Goal: Task Accomplishment & Management: Contribute content

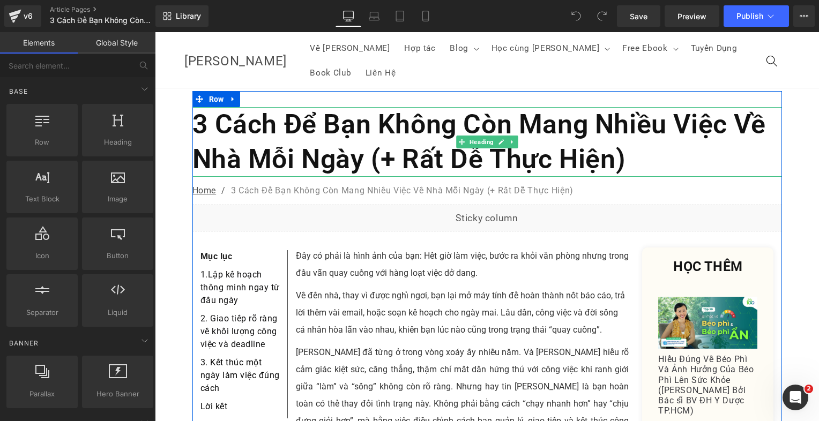
click at [396, 136] on h1 "3 Cách Để Bạn Không Còn Mang Nhiều Việc Về Nhà Mỗi Ngày (+ Rất Dễ Thực Hiện)" at bounding box center [487, 142] width 590 height 70
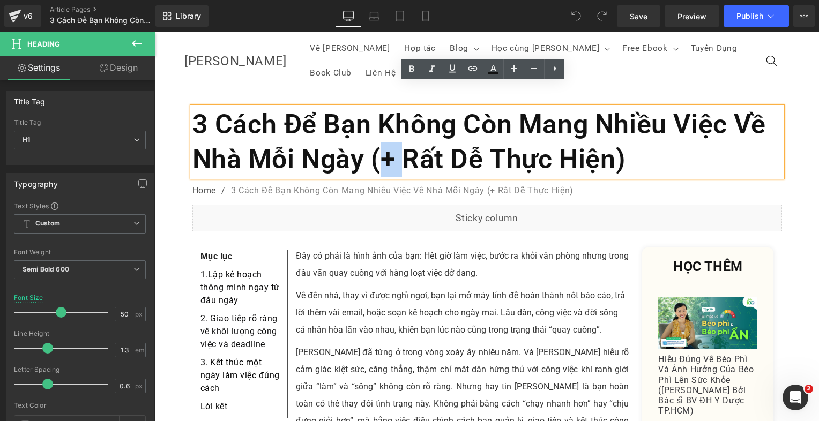
drag, startPoint x: 400, startPoint y: 136, endPoint x: 380, endPoint y: 136, distance: 19.8
click at [380, 136] on h1 "3 Cách Để Bạn Không Còn Mang Nhiều Việc Về Nhà Mỗi Ngày (+ Rất Dễ Thực Hiện)" at bounding box center [487, 142] width 590 height 70
click at [380, 137] on h1 "3 Cách Để Bạn Không Còn Mang Nhiều Việc Về Nhà Mỗi Ngày (+ Rất Dễ Thực Hiện)" at bounding box center [487, 142] width 590 height 70
click at [381, 137] on h1 "3 Cách Để Bạn Không Còn Mang Nhiều Việc Về Nhà Mỗi Ngày (+ Rất Dễ Thực Hiện)" at bounding box center [487, 142] width 590 height 70
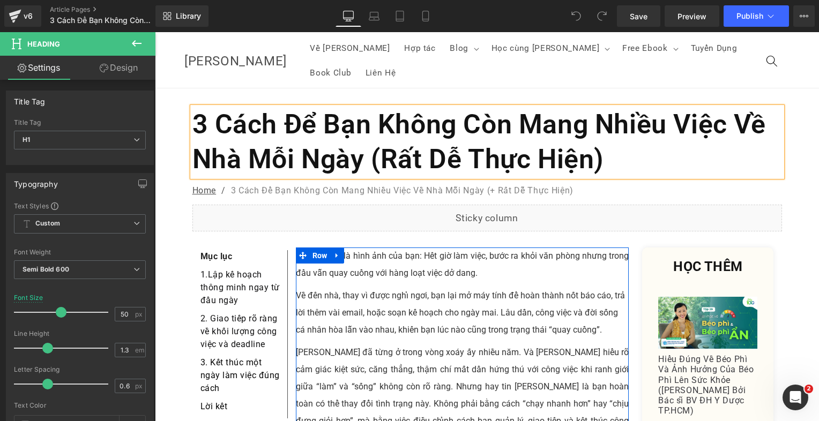
click at [419, 262] on div "Đây có phải là hình ảnh của bạn: Hết giờ làm việc, bước ra khỏi văn phòng nhưng…" at bounding box center [462, 379] width 333 height 262
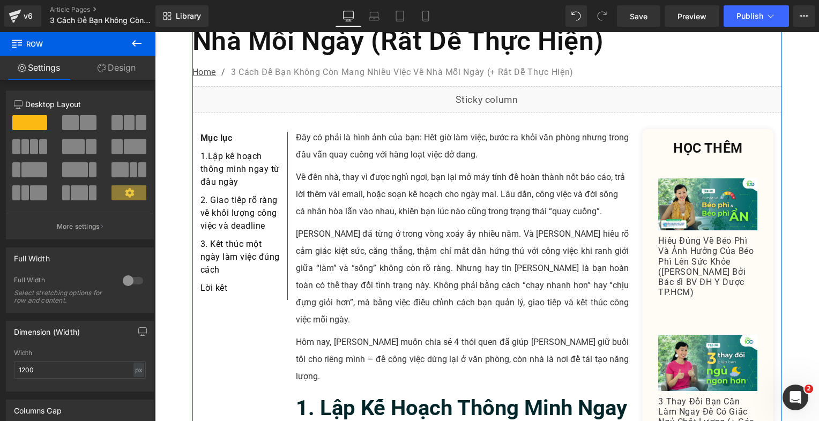
scroll to position [161, 0]
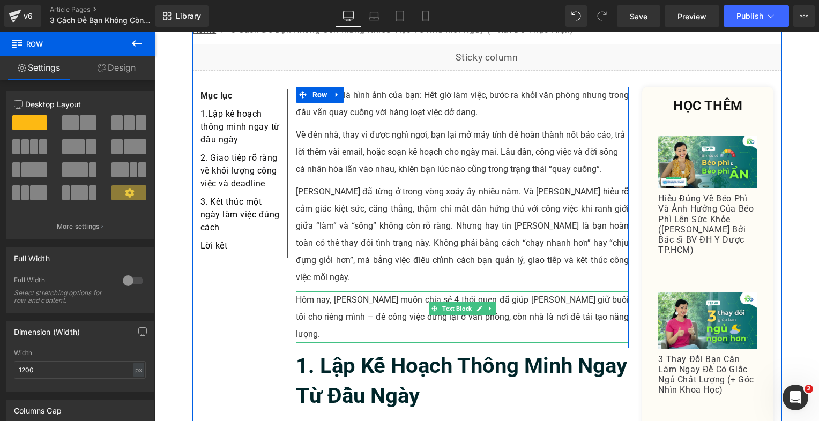
click at [399, 292] on p "Hôm nay, [PERSON_NAME] muốn chia sẻ 4 thói quen đã giúp [PERSON_NAME] giữ buổi …" at bounding box center [462, 317] width 333 height 51
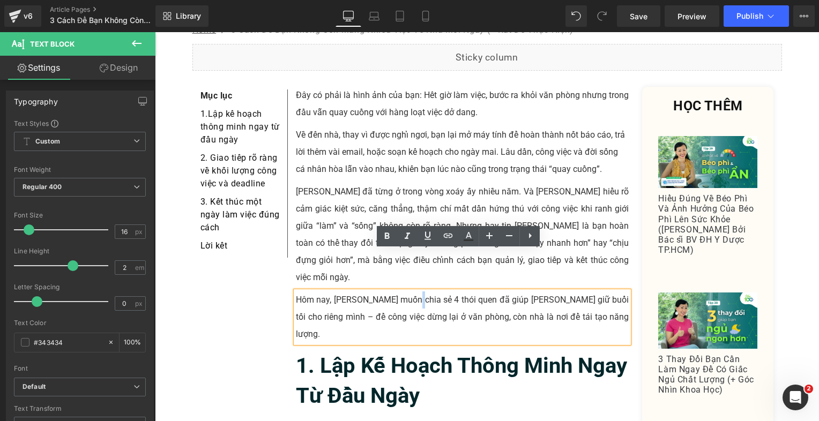
click at [409, 292] on p "Hôm nay, [PERSON_NAME] muốn chia sẻ 4 thói quen đã giúp [PERSON_NAME] giữ buổi …" at bounding box center [462, 317] width 333 height 51
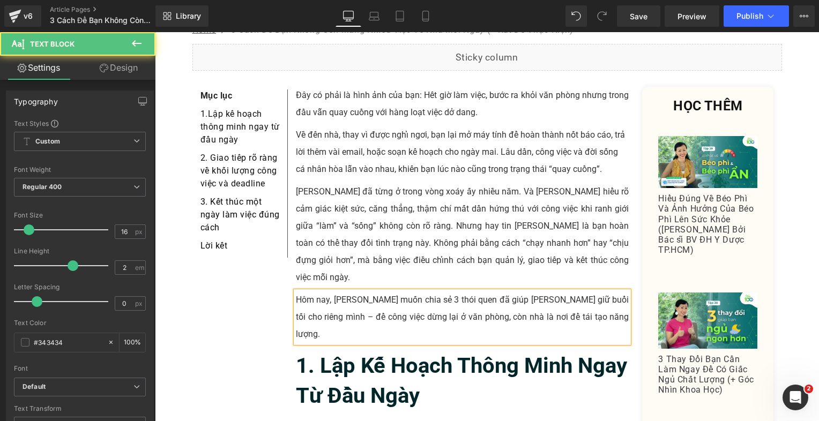
click at [418, 292] on p "Hôm nay, [PERSON_NAME] muốn chia sẻ 3 thói quen đã giúp [PERSON_NAME] giữ buổi …" at bounding box center [462, 317] width 333 height 51
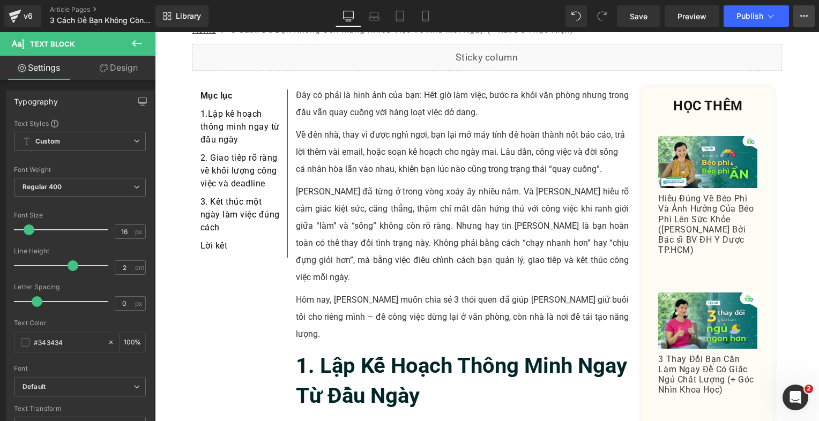
click at [798, 14] on button "View Live Page View with current Template Save Template to Library Schedule Pub…" at bounding box center [803, 15] width 21 height 21
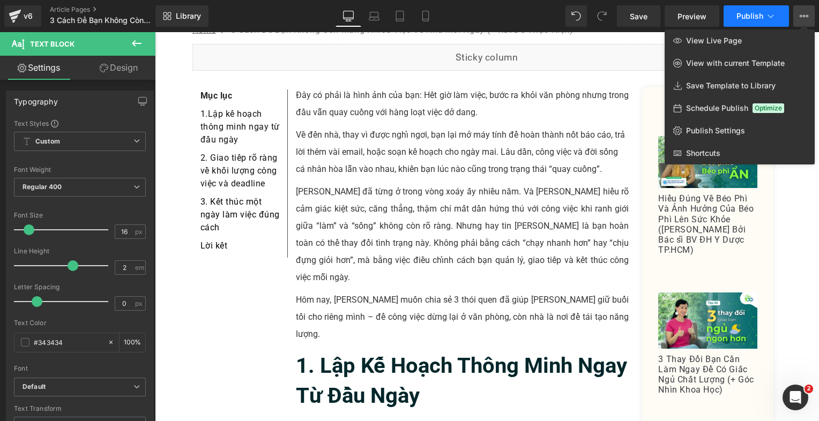
click at [739, 17] on span "Publish" at bounding box center [750, 16] width 27 height 9
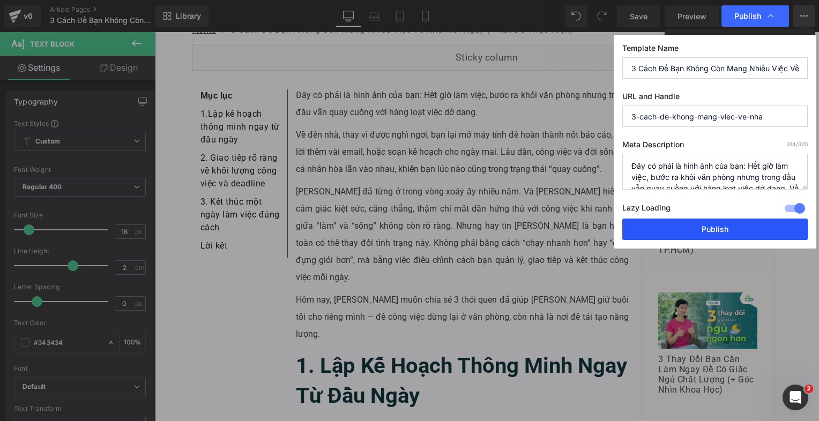
click at [686, 228] on button "Publish" at bounding box center [715, 229] width 186 height 21
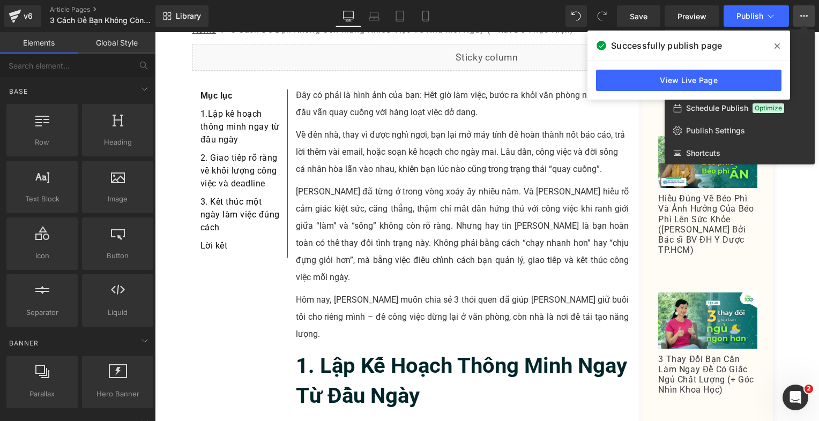
click at [433, 125] on div at bounding box center [487, 226] width 664 height 389
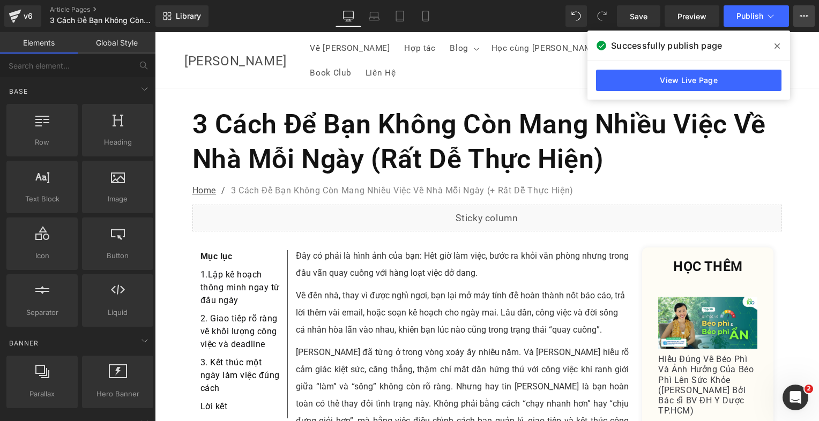
click at [799, 20] on button "View Live Page View with current Template Save Template to Library Schedule Pub…" at bounding box center [803, 15] width 21 height 21
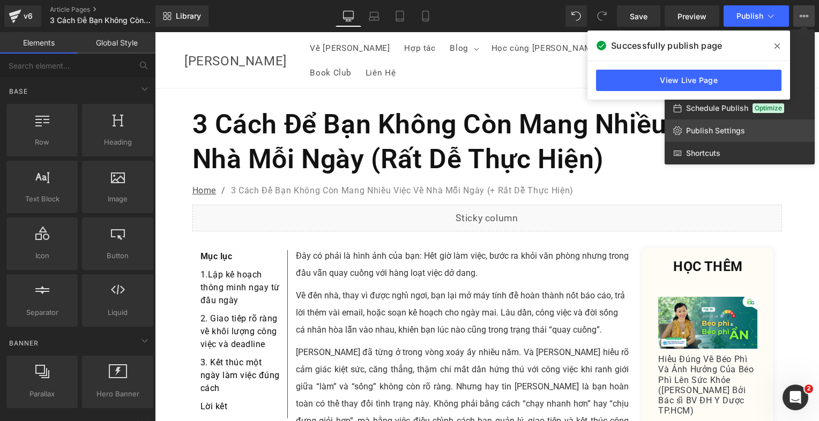
click at [731, 130] on span "Publish Settings" at bounding box center [715, 131] width 59 height 10
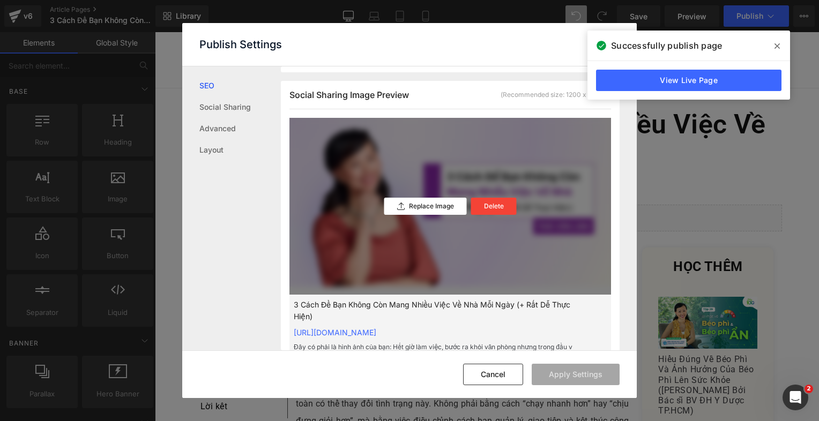
scroll to position [268, 0]
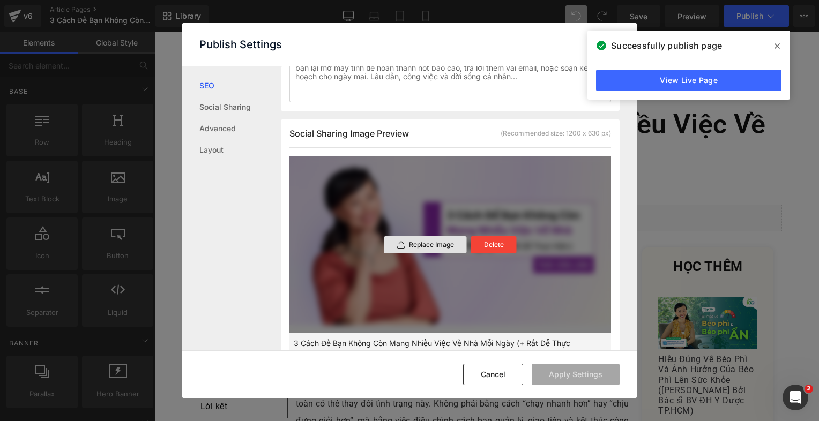
click at [431, 249] on p "Replace Image" at bounding box center [431, 245] width 45 height 8
click at [550, 382] on button "Apply Settings" at bounding box center [576, 374] width 88 height 21
click at [777, 47] on icon at bounding box center [777, 46] width 5 height 9
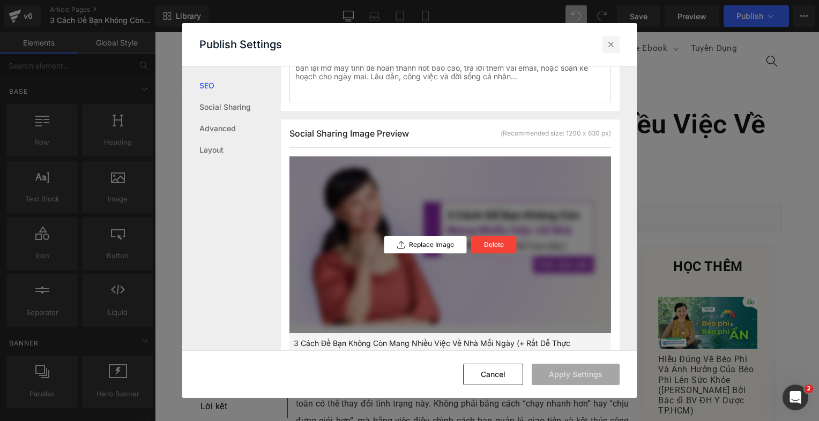
drag, startPoint x: 616, startPoint y: 45, endPoint x: 505, endPoint y: 5, distance: 118.0
click at [616, 45] on icon at bounding box center [611, 44] width 11 height 11
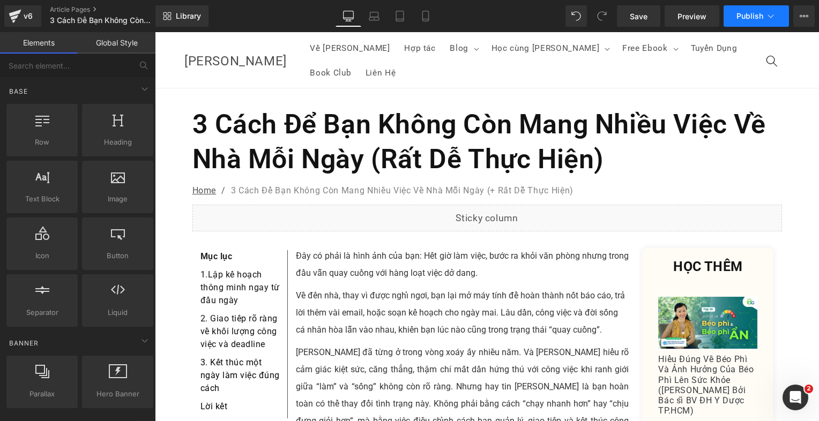
click at [725, 14] on button "Publish" at bounding box center [756, 15] width 65 height 21
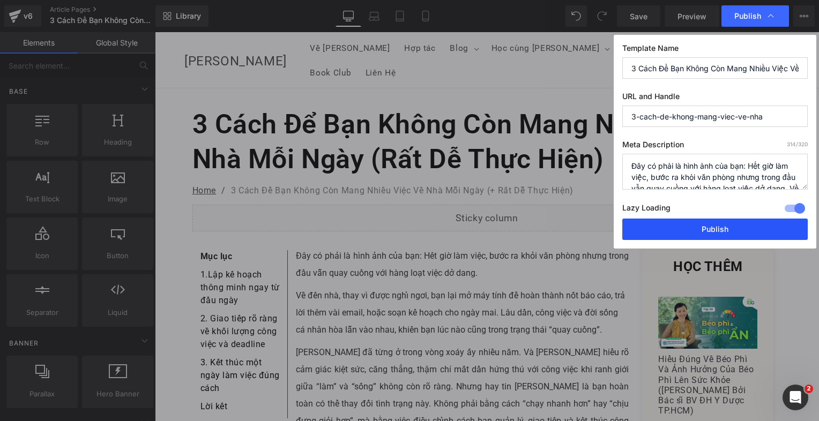
click at [688, 229] on button "Publish" at bounding box center [715, 229] width 186 height 21
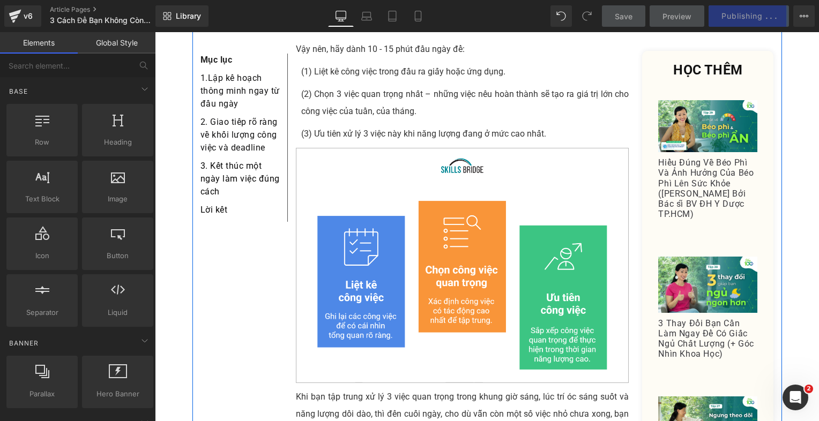
scroll to position [858, 0]
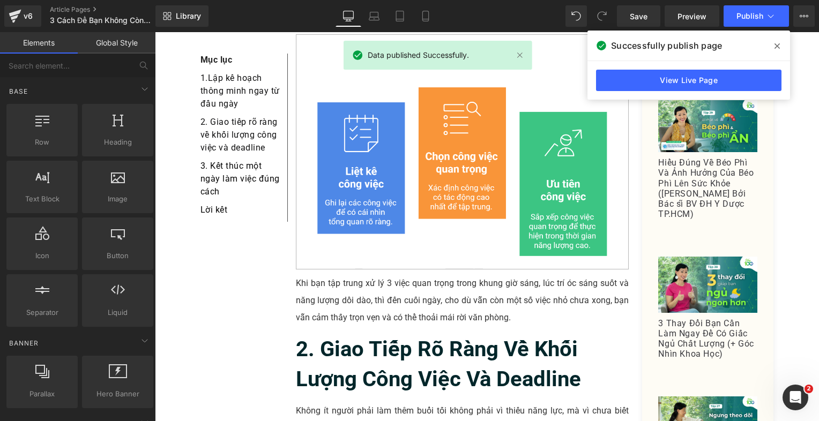
drag, startPoint x: 781, startPoint y: 45, endPoint x: 550, endPoint y: 5, distance: 234.5
click at [781, 45] on span at bounding box center [777, 46] width 17 height 17
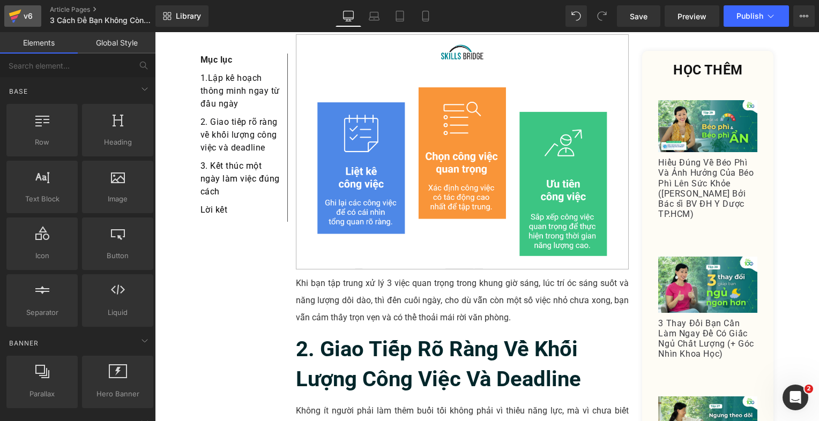
click at [21, 11] on div "v6" at bounding box center [27, 16] width 13 height 14
